Goal: Check status

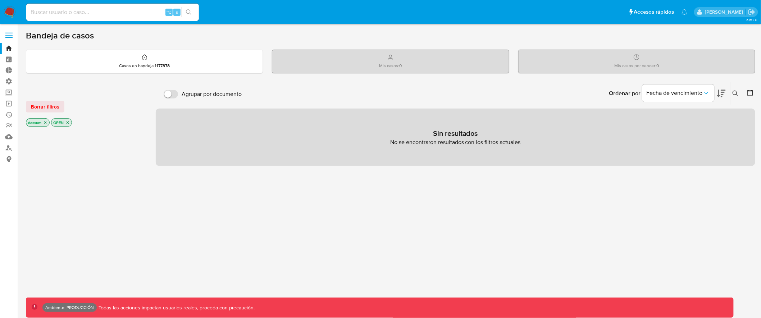
click at [11, 32] on label at bounding box center [9, 35] width 18 height 15
click at [0, 0] on input "checkbox" at bounding box center [0, 0] width 0 height 0
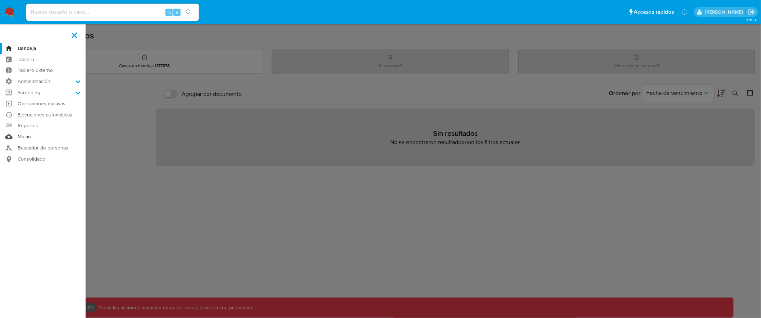
click at [27, 139] on link "Mulan" at bounding box center [43, 136] width 86 height 11
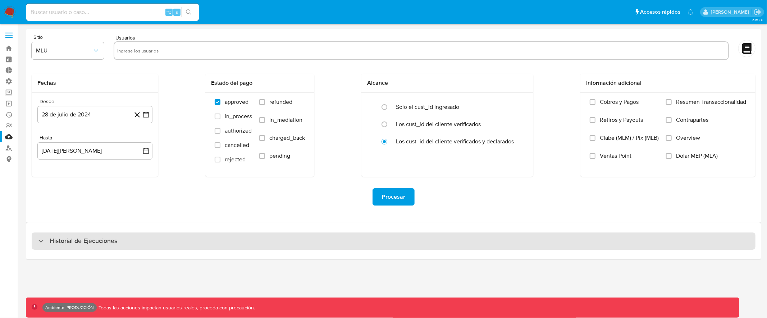
click at [418, 238] on div "Historial de Ejecuciones" at bounding box center [394, 241] width 724 height 17
select select "10"
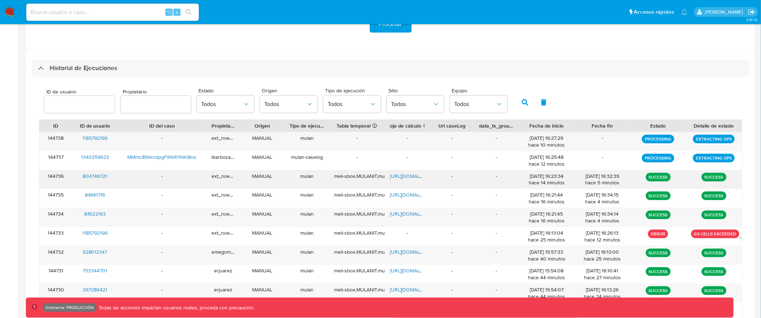
scroll to position [181, 0]
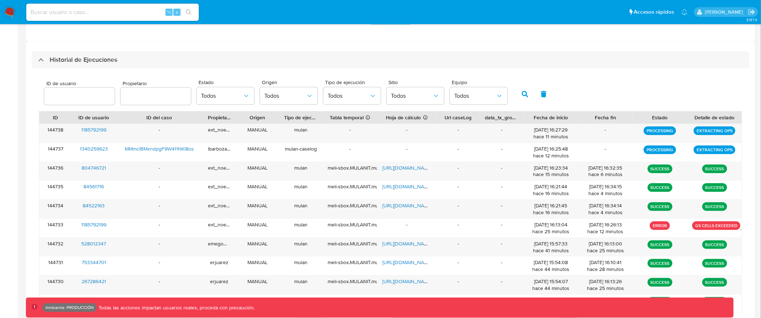
drag, startPoint x: 428, startPoint y: 117, endPoint x: 442, endPoint y: 115, distance: 14.4
click at [442, 115] on div at bounding box center [436, 118] width 13 height 12
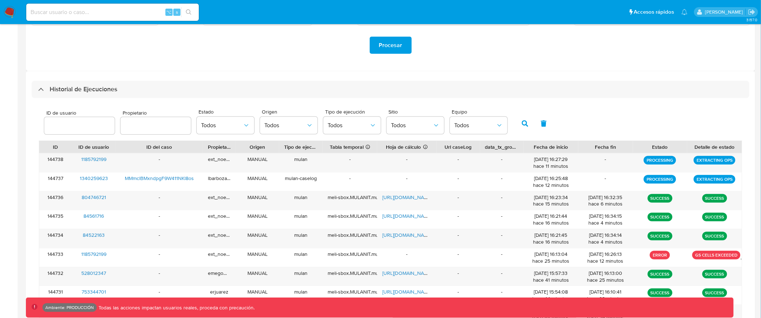
scroll to position [158, 0]
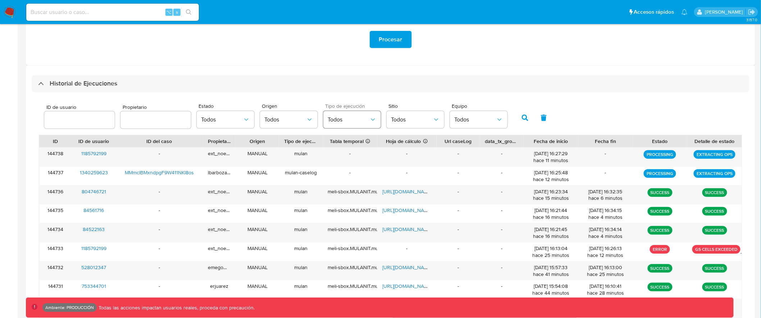
click at [348, 121] on span "Todos" at bounding box center [349, 119] width 42 height 7
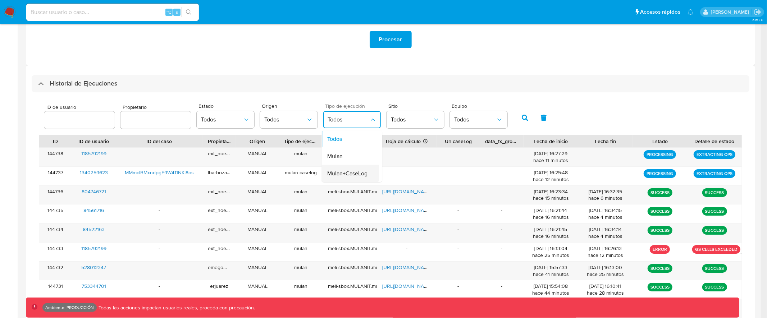
click at [349, 176] on span "Mulan+CaseLog" at bounding box center [348, 173] width 40 height 7
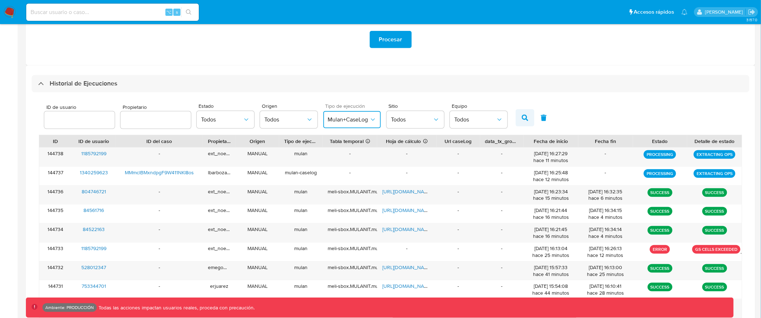
click at [522, 116] on icon "button" at bounding box center [525, 118] width 6 height 6
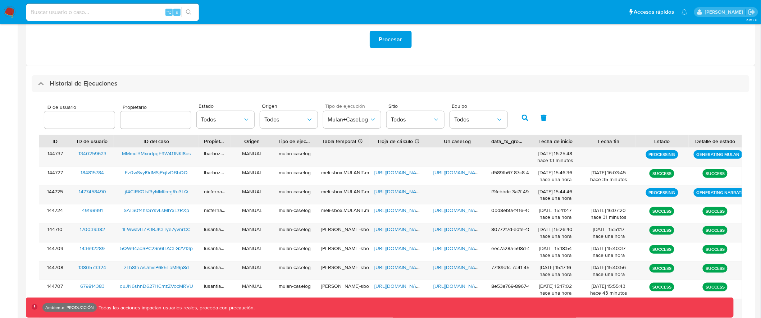
drag, startPoint x: 486, startPoint y: 142, endPoint x: 491, endPoint y: 142, distance: 4.7
click at [491, 142] on div at bounding box center [486, 141] width 13 height 12
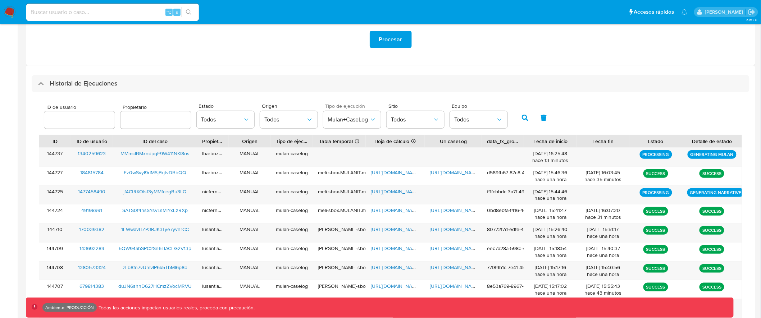
drag, startPoint x: 740, startPoint y: 140, endPoint x: 746, endPoint y: 140, distance: 6.5
click at [746, 140] on div "ID de usuario Propietario Estado Todos Origen Todos Tipo de ejecución Mulan+Cas…" at bounding box center [391, 228] width 718 height 272
drag, startPoint x: 191, startPoint y: 154, endPoint x: 118, endPoint y: 154, distance: 73.4
click at [118, 154] on div "MMmclBMxndpgF9W411NKl8os" at bounding box center [155, 157] width 84 height 19
click at [90, 120] on input "number" at bounding box center [79, 119] width 71 height 9
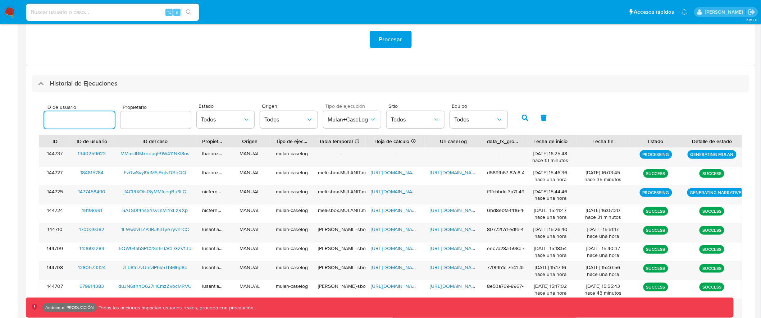
paste input "94118"
type input "94118"
drag, startPoint x: 190, startPoint y: 155, endPoint x: 120, endPoint y: 155, distance: 69.8
click at [120, 155] on div "MMmclBMxndpgF9W411NKl8os" at bounding box center [155, 157] width 84 height 19
click at [59, 119] on input "94118" at bounding box center [79, 119] width 71 height 9
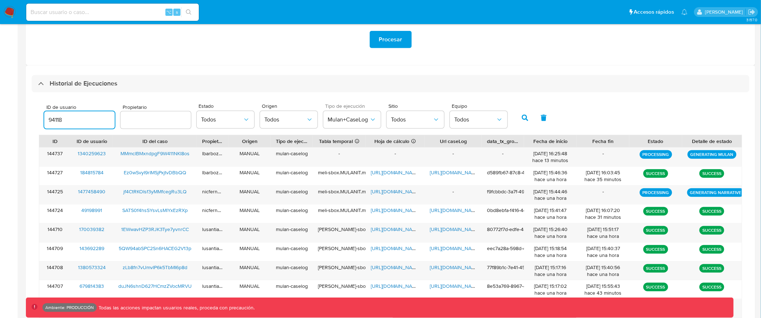
click at [59, 119] on input "94118" at bounding box center [79, 119] width 71 height 9
click at [130, 154] on span "MMmclBMxndpgF9W411NKl8os" at bounding box center [155, 153] width 69 height 7
click at [56, 121] on input "94118" at bounding box center [79, 119] width 71 height 9
drag, startPoint x: 75, startPoint y: 120, endPoint x: 37, endPoint y: 119, distance: 38.2
click at [34, 120] on div "ID de usuario 94118 Propietario Estado Todos Origen Todos Tipo de ejecución Mul…" at bounding box center [391, 228] width 718 height 272
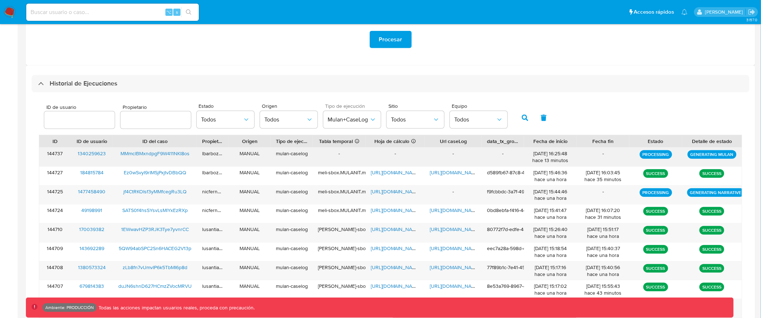
drag, startPoint x: 105, startPoint y: 154, endPoint x: 74, endPoint y: 154, distance: 30.6
click at [74, 154] on div "1340259623" at bounding box center [92, 157] width 42 height 19
click at [79, 128] on div at bounding box center [79, 120] width 71 height 17
click at [84, 119] on input "number" at bounding box center [79, 119] width 71 height 9
paste input "1340259623"
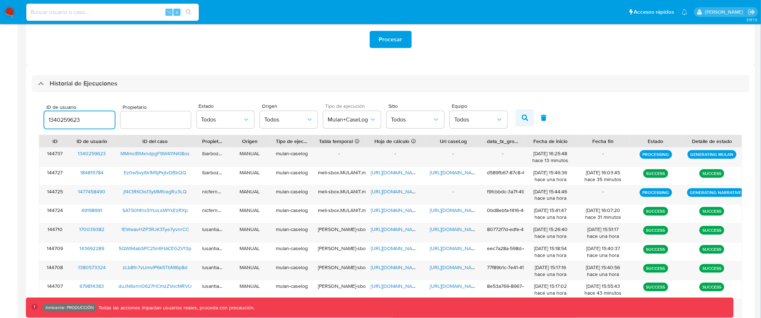
type input "1340259623"
click at [522, 118] on icon "button" at bounding box center [525, 118] width 6 height 6
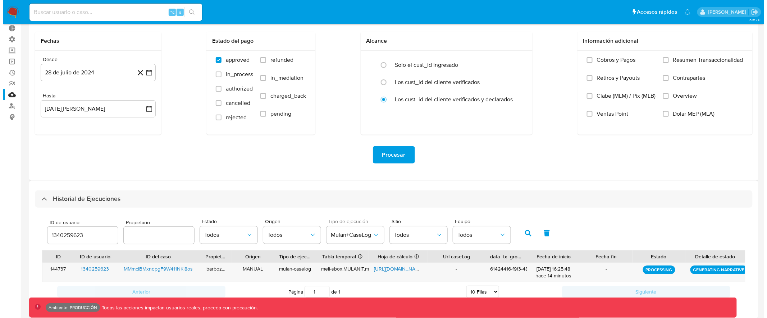
scroll to position [47, 0]
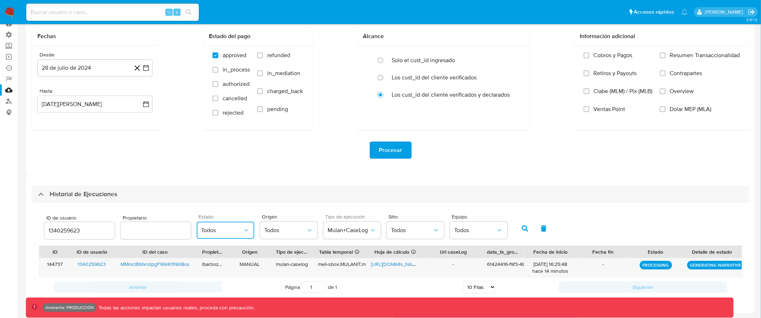
click at [226, 232] on span "Todos" at bounding box center [222, 230] width 42 height 7
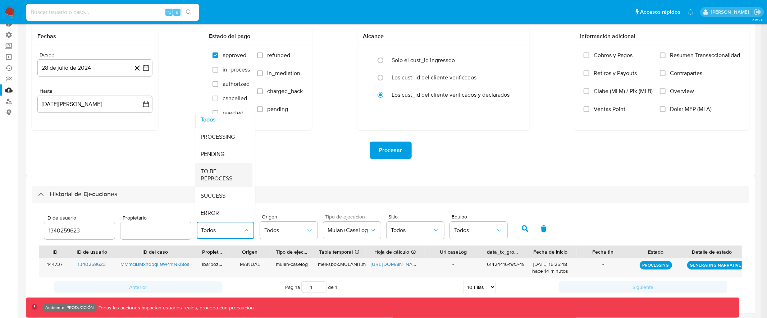
scroll to position [9, 0]
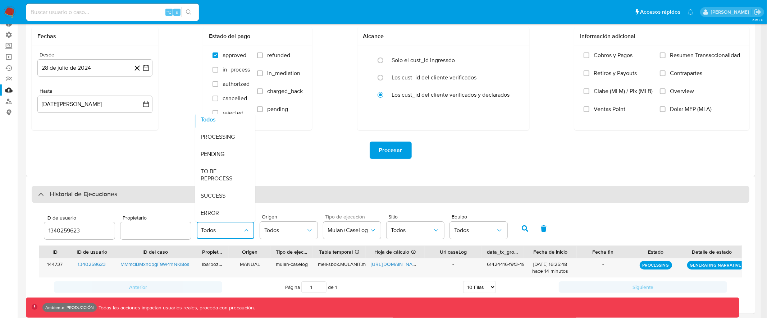
click at [219, 192] on span "SUCCESS" at bounding box center [213, 195] width 25 height 7
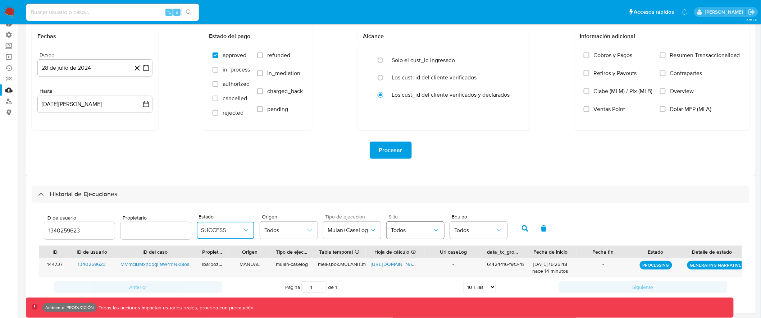
click at [411, 232] on span "Todos" at bounding box center [412, 230] width 42 height 7
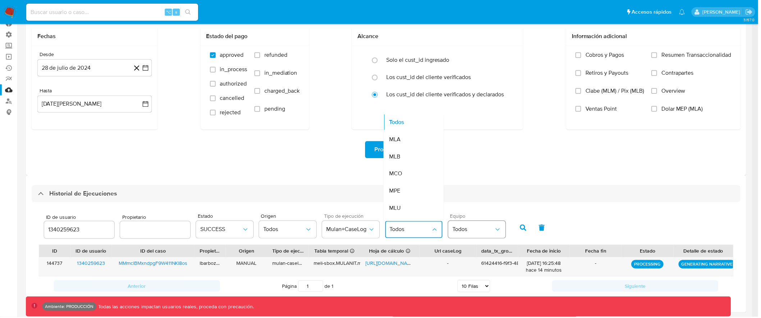
click at [476, 233] on span "Todos" at bounding box center [475, 230] width 42 height 7
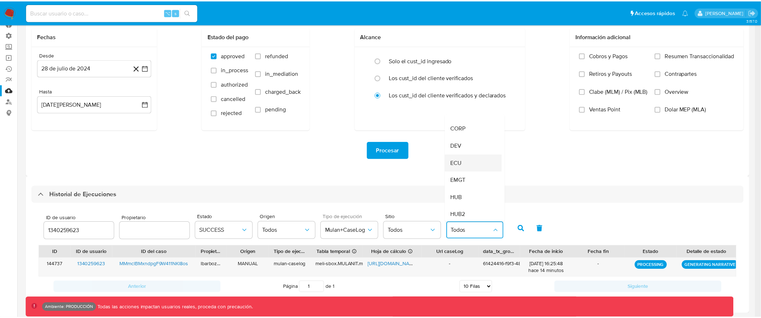
scroll to position [97, 0]
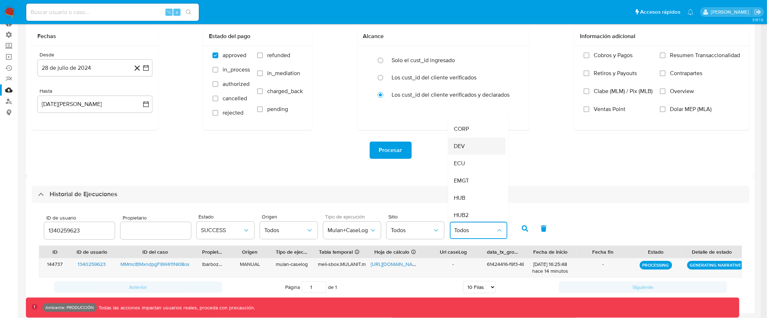
click at [470, 149] on div "DEV" at bounding box center [475, 146] width 42 height 17
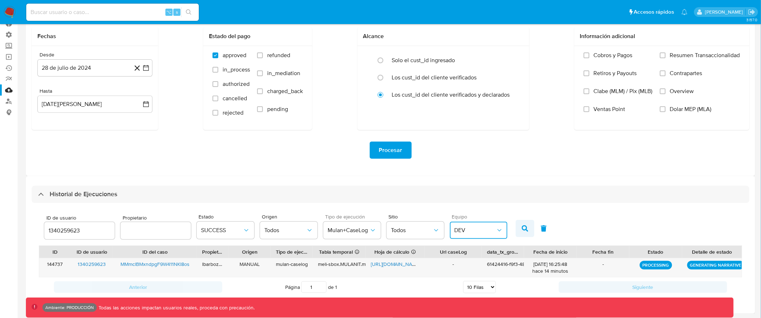
click at [522, 226] on icon "button" at bounding box center [525, 229] width 6 height 6
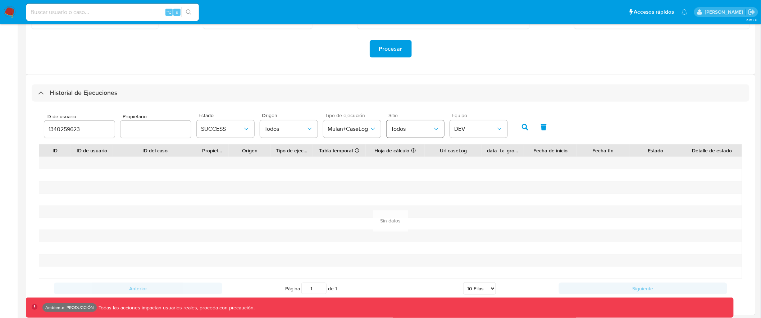
scroll to position [150, 0]
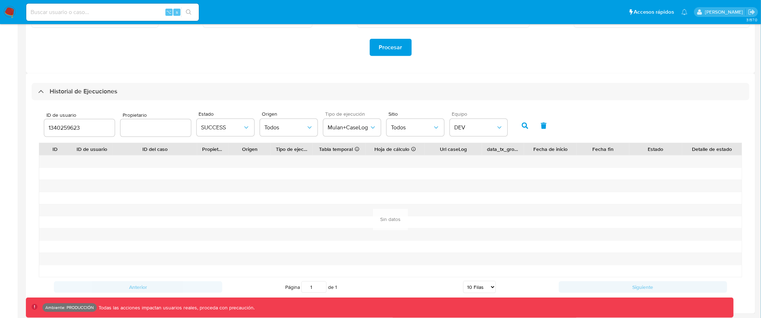
click at [67, 124] on input "1340259623" at bounding box center [79, 127] width 71 height 9
click at [522, 127] on icon "button" at bounding box center [525, 126] width 6 height 6
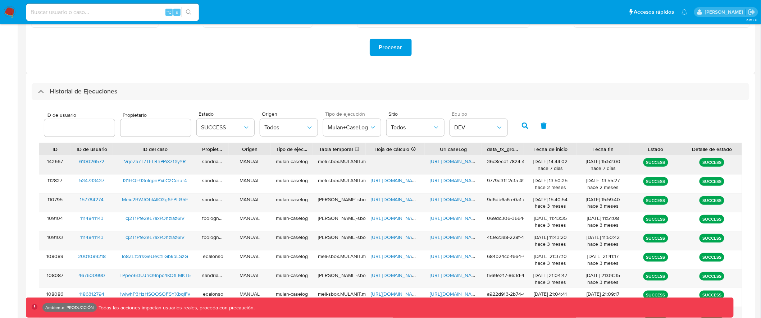
click at [458, 164] on span "https://docs.google.com/document/d/1LMrvIBPNkzzM6-nk017FRIlOnRZCqsl-1TMJ0oSGoGQ…" at bounding box center [455, 161] width 50 height 7
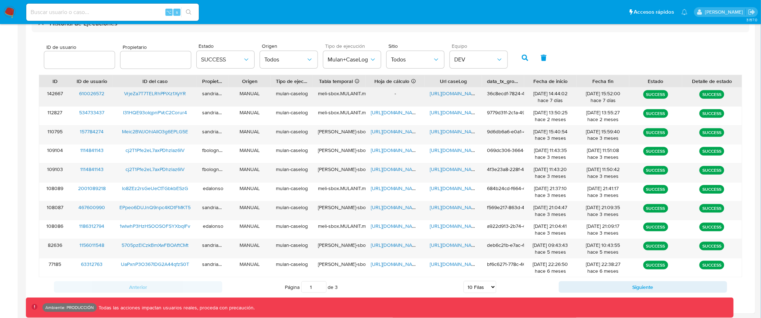
scroll to position [216, 0]
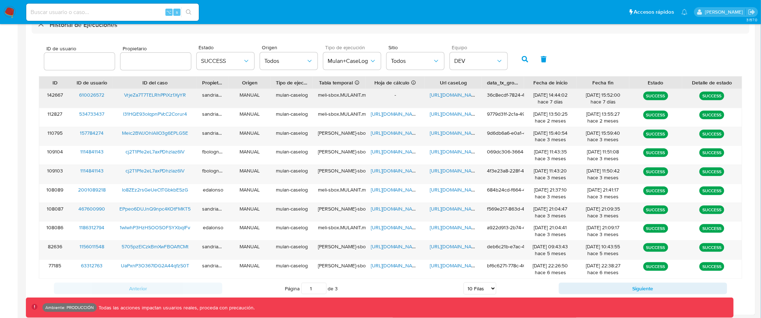
click at [174, 97] on span "VrjeZa7T7TELRhPPiXz1XyYR" at bounding box center [155, 94] width 62 height 7
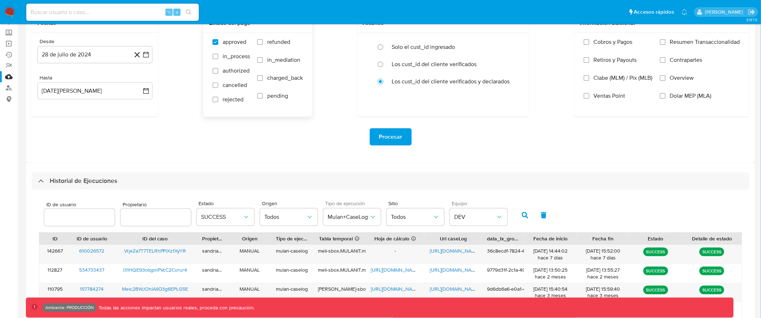
scroll to position [60, 0]
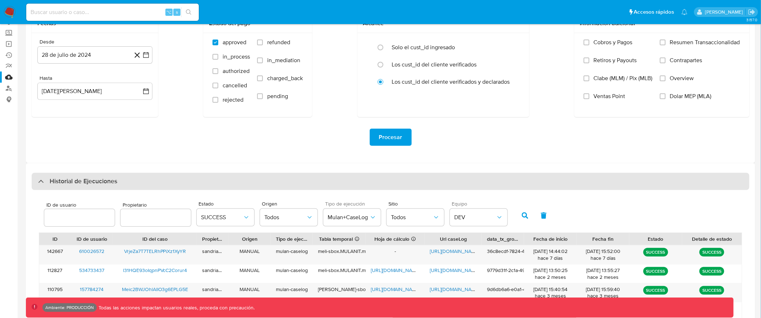
click at [45, 181] on div "Historial de Ejecuciones" at bounding box center [77, 181] width 79 height 9
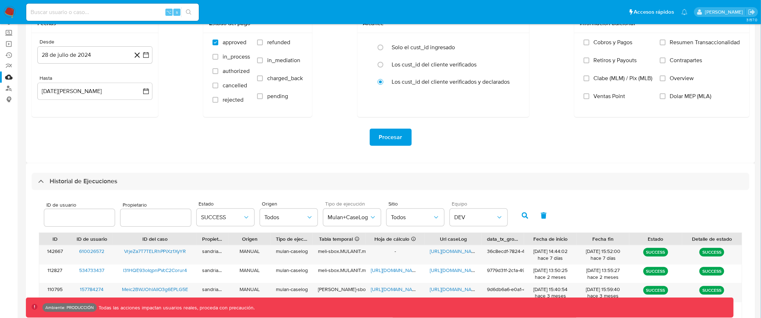
scroll to position [0, 0]
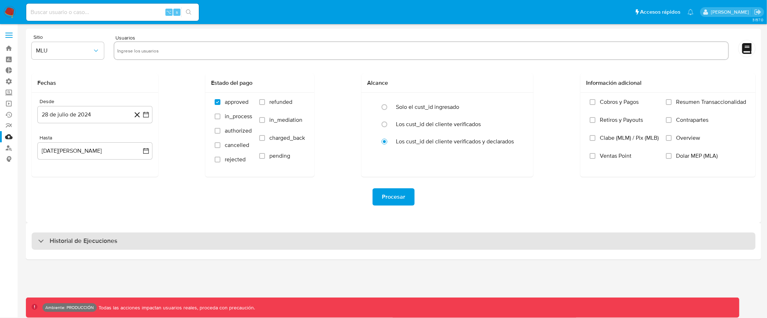
click at [76, 245] on h3 "Historial de Ejecuciones" at bounding box center [84, 241] width 68 height 9
select select "10"
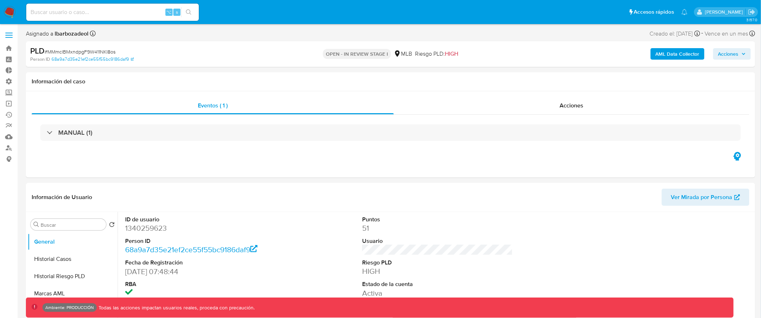
select select "10"
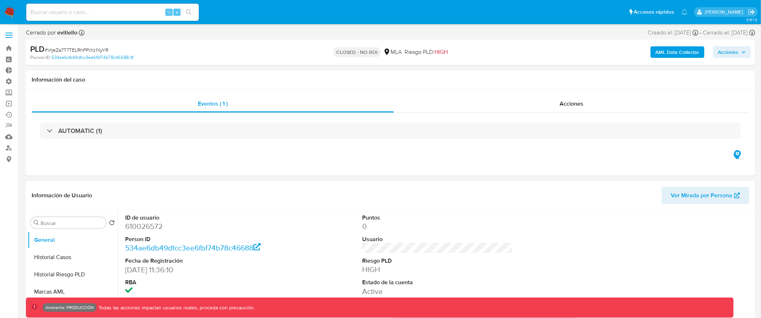
select select "10"
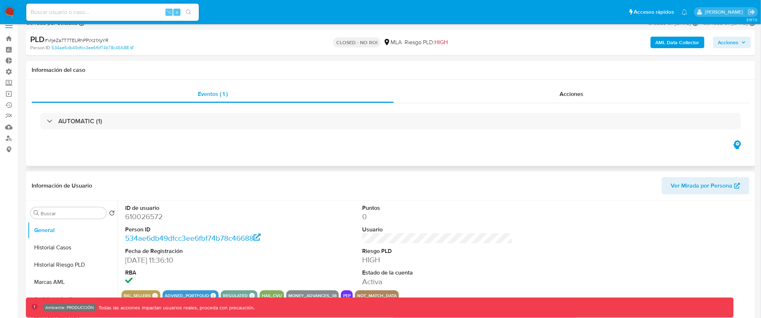
scroll to position [11, 0]
click at [736, 42] on span "Acciones" at bounding box center [729, 42] width 21 height 12
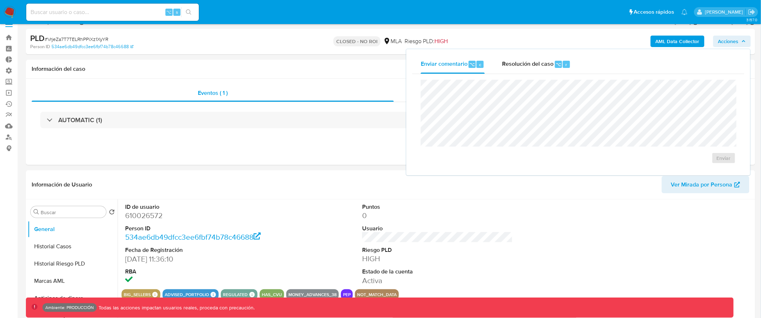
click at [575, 34] on div "AML Data Collector Acciones Enviar comentario ⌥ c Resolución del caso ⌥ r Enviar" at bounding box center [632, 41] width 239 height 17
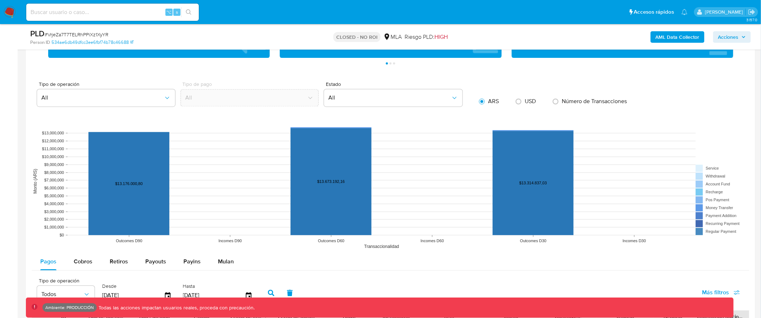
scroll to position [700, 0]
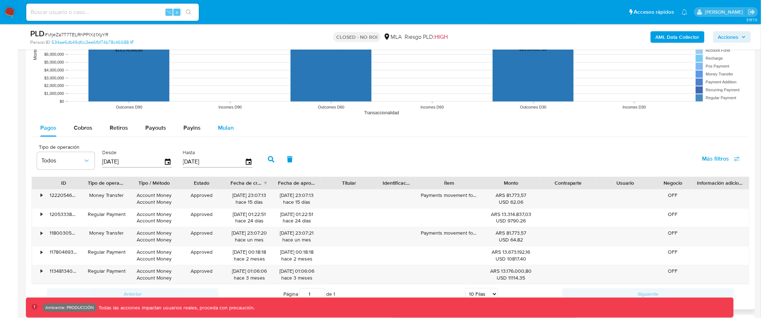
click at [226, 130] on span "Mulan" at bounding box center [226, 128] width 16 height 8
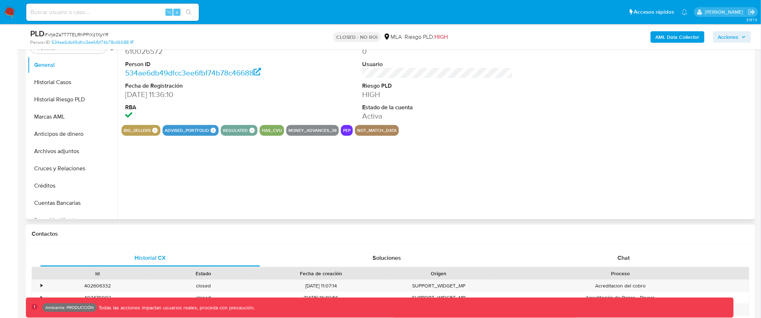
scroll to position [108, 0]
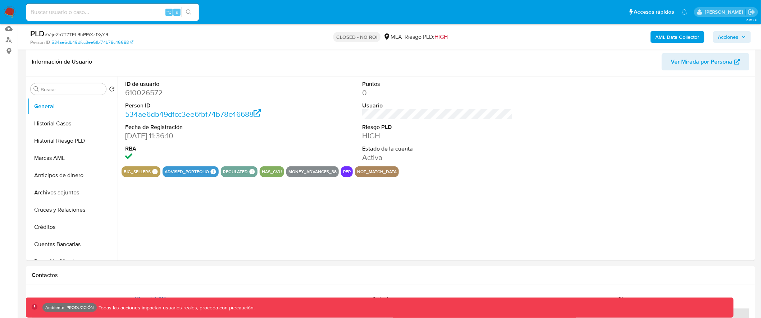
click at [736, 40] on span "Acciones" at bounding box center [729, 37] width 21 height 12
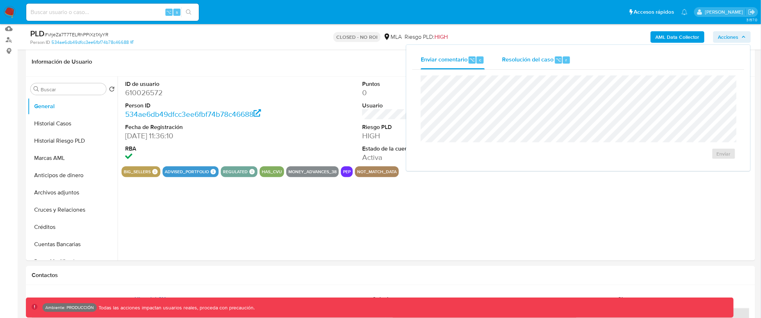
click at [543, 53] on div "Resolución del caso ⌥ r" at bounding box center [536, 60] width 69 height 19
click at [353, 62] on header "Información de Usuario Ver Mirada por Persona" at bounding box center [391, 61] width 718 height 17
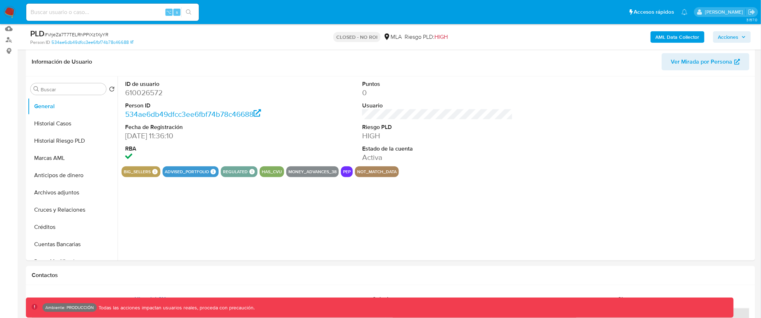
click at [733, 38] on span "Acciones" at bounding box center [729, 37] width 21 height 12
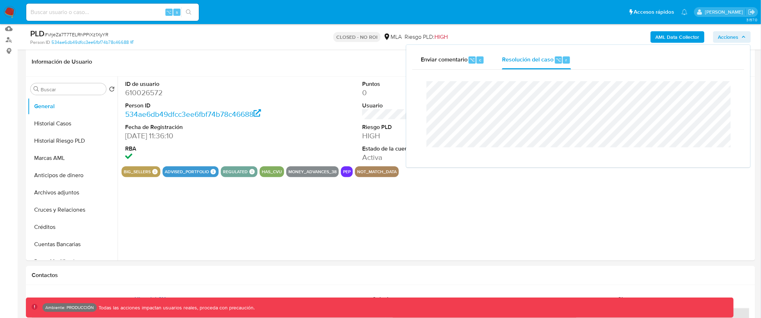
click at [556, 38] on div "AML Data Collector Acciones Enviar comentario ⌥ c Resolución del caso ⌥ r Cierr…" at bounding box center [632, 36] width 239 height 17
